Goal: Complete application form

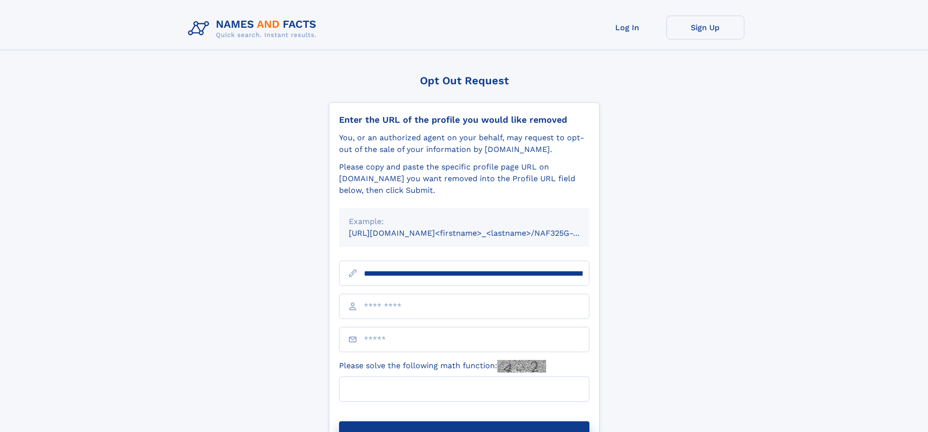
scroll to position [0, 123]
type input "**********"
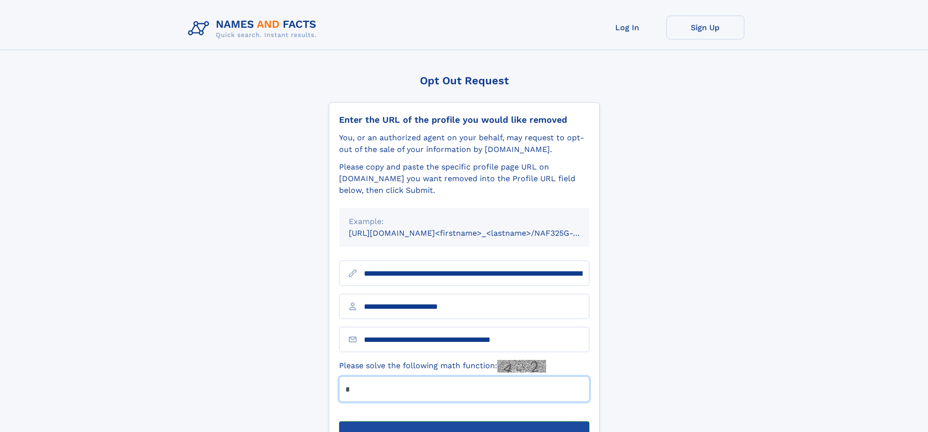
type input "*"
click at [464, 422] on button "Submit Opt Out Request" at bounding box center [464, 437] width 250 height 31
